Goal: Find specific page/section: Find specific page/section

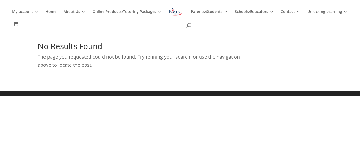
click at [277, 64] on div "No Results Found The page you requested could not be found. Try refining your s…" at bounding box center [180, 66] width 285 height 48
click at [227, 75] on div "No Results Found The page you requested could not be found. Try refining your s…" at bounding box center [150, 66] width 225 height 48
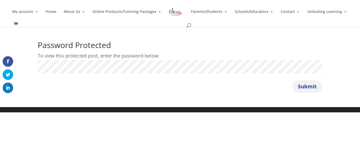
click at [298, 88] on button "Submit" at bounding box center [307, 86] width 30 height 13
click at [295, 87] on button "Submit" at bounding box center [307, 86] width 30 height 13
click at [310, 88] on button "Submit" at bounding box center [307, 86] width 30 height 13
click at [313, 91] on button "Submit" at bounding box center [307, 86] width 30 height 13
click at [308, 81] on button "Submit" at bounding box center [307, 86] width 30 height 13
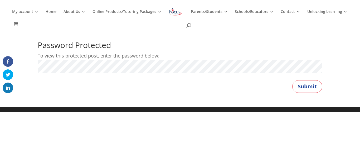
click at [292, 80] on button "Submit" at bounding box center [307, 86] width 30 height 13
click at [295, 89] on button "Submit" at bounding box center [307, 86] width 30 height 13
click at [302, 87] on button "Submit" at bounding box center [307, 86] width 30 height 13
click at [316, 86] on button "Submit" at bounding box center [307, 86] width 30 height 13
